Goal: Information Seeking & Learning: Learn about a topic

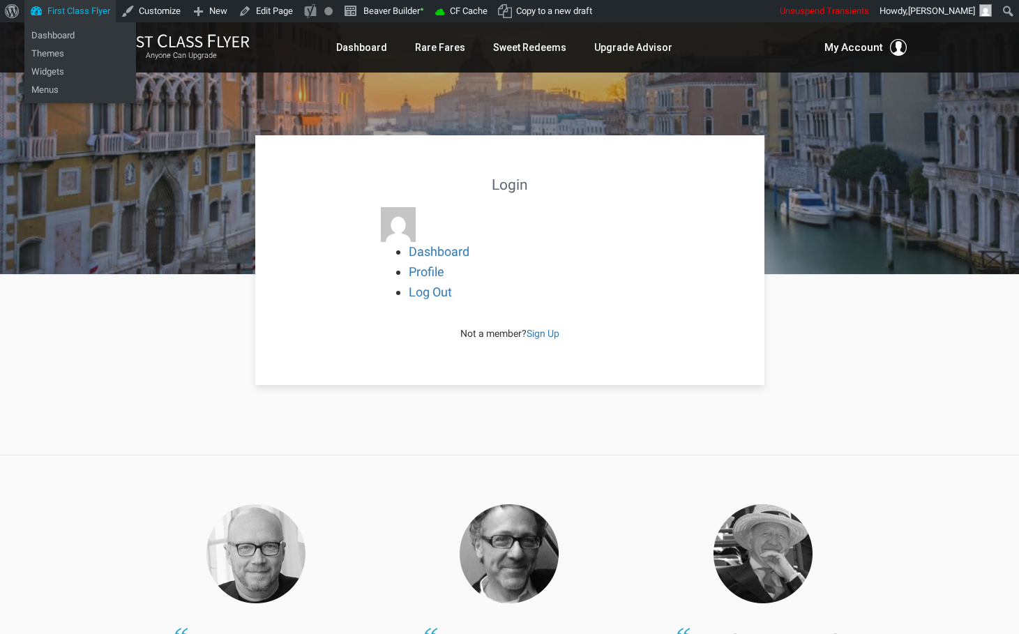
click at [75, 15] on link "First Class Flyer" at bounding box center [69, 11] width 91 height 22
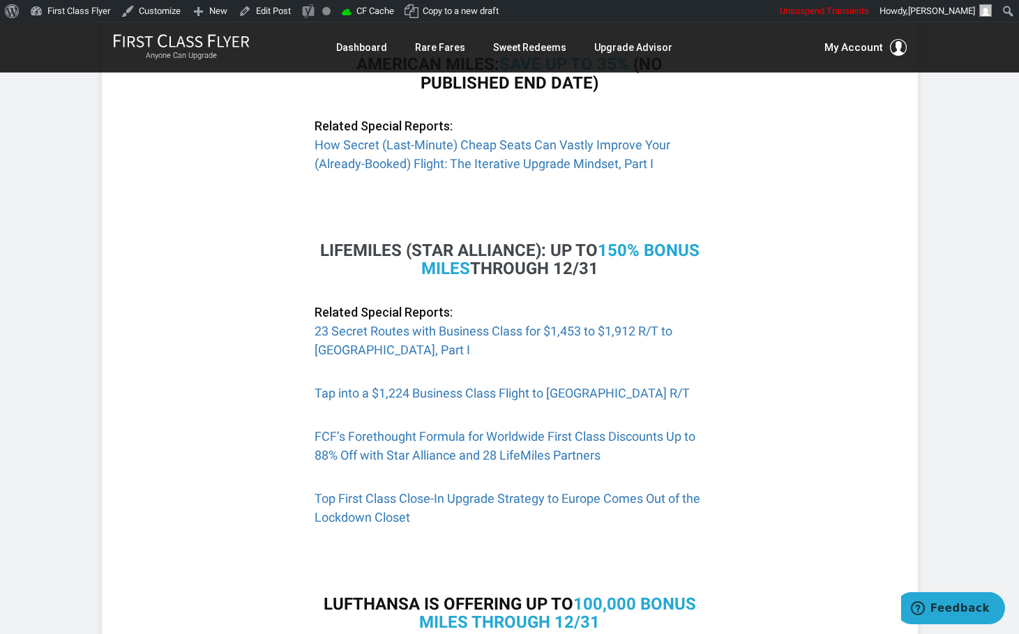
scroll to position [592, 0]
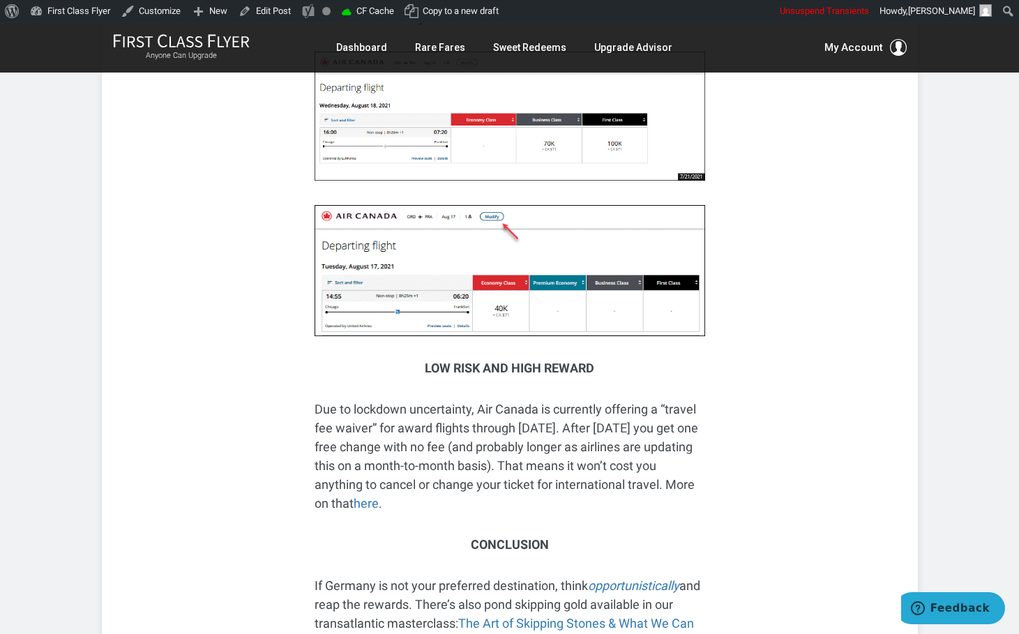
scroll to position [8103, 0]
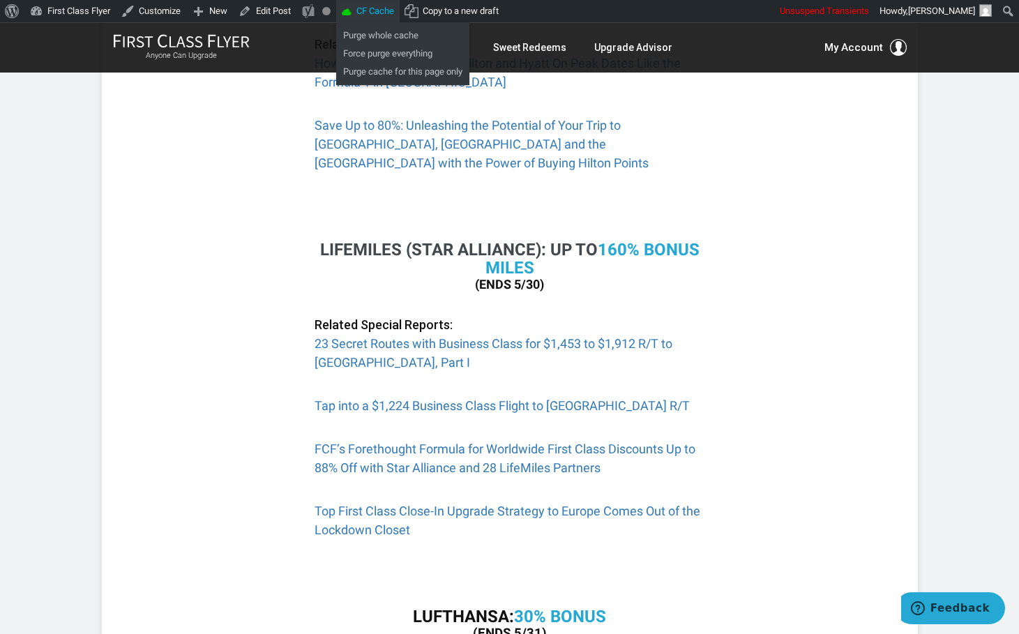
scroll to position [610, 0]
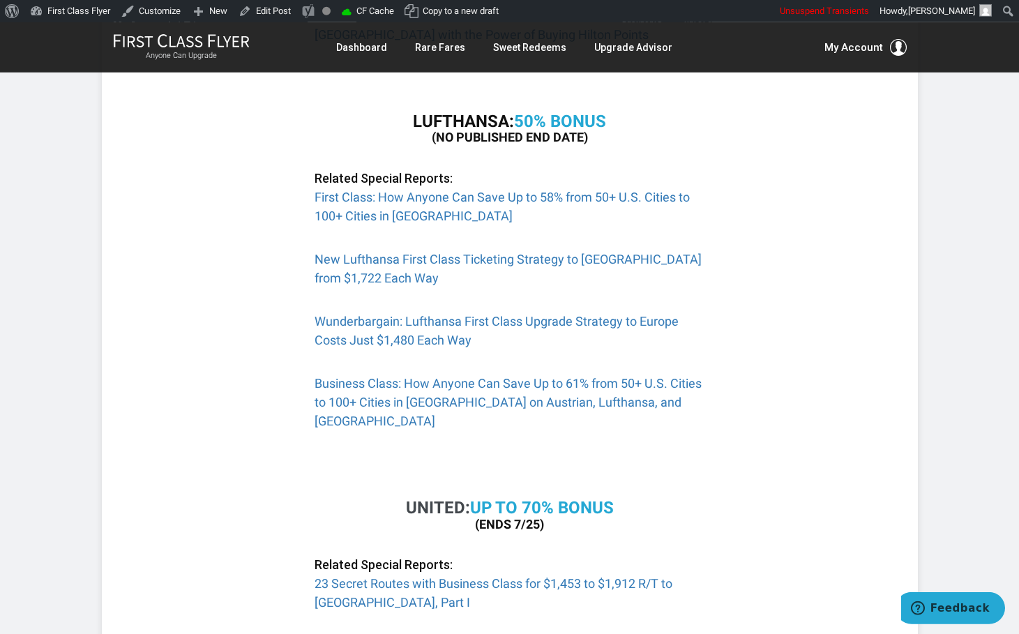
scroll to position [1205, 0]
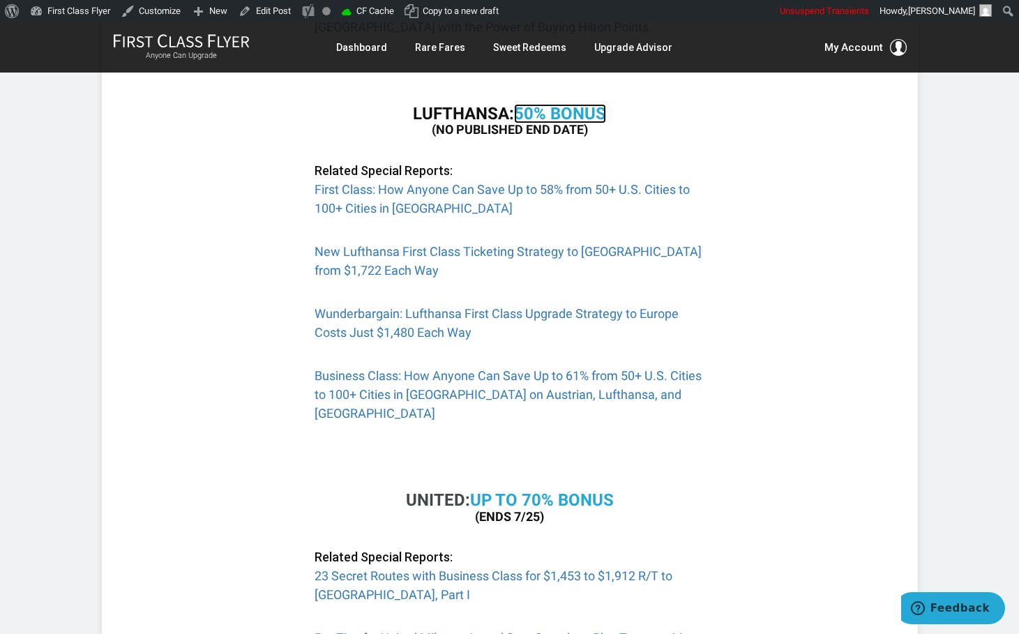
click at [529, 104] on b "50% Bonus" at bounding box center [560, 114] width 92 height 20
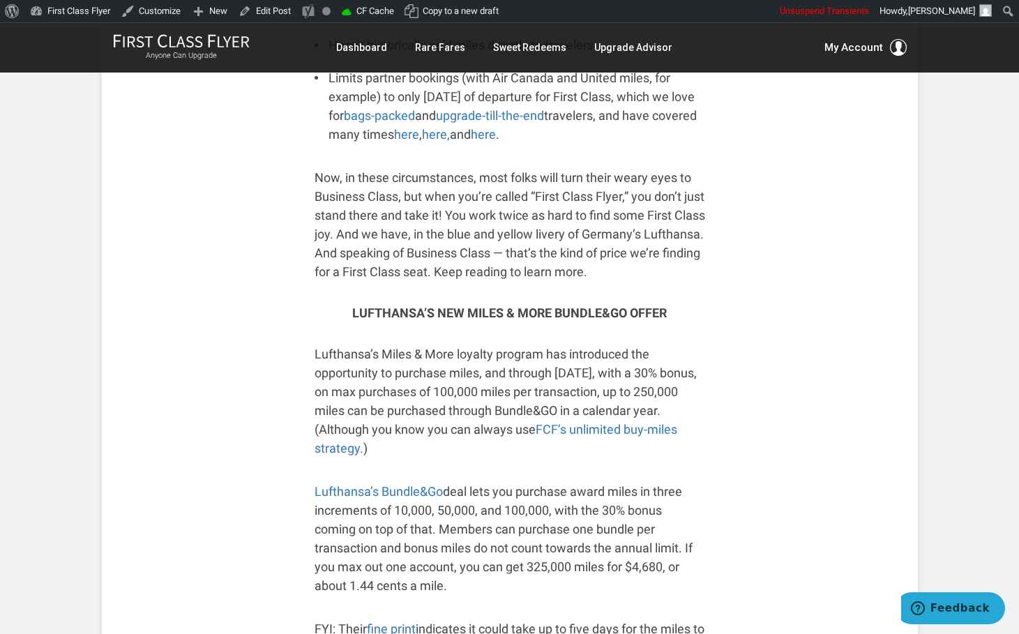
scroll to position [971, 0]
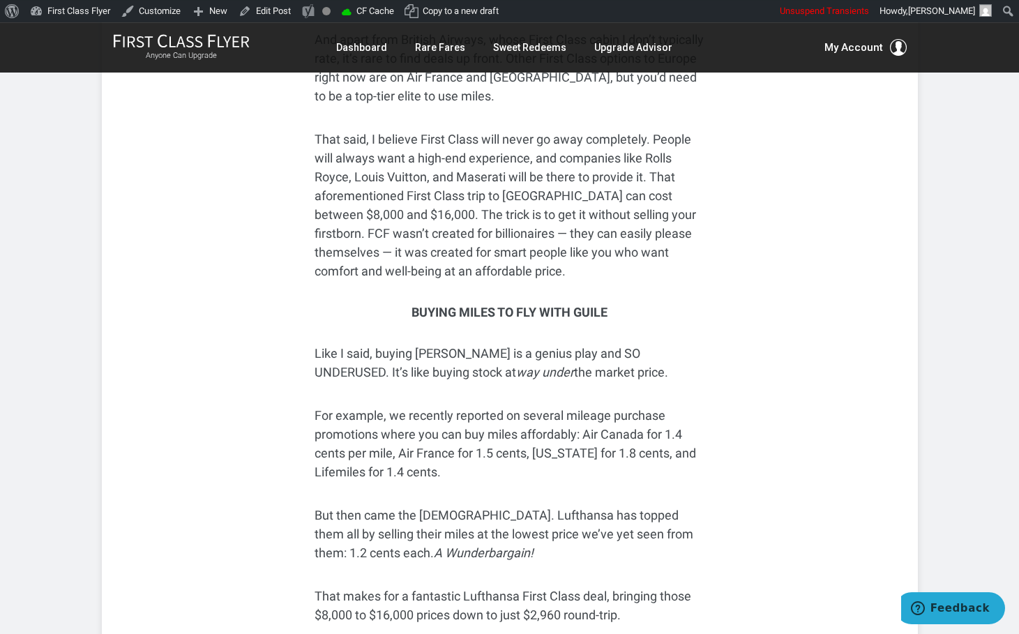
scroll to position [469, 0]
